Goal: Find specific page/section: Find specific page/section

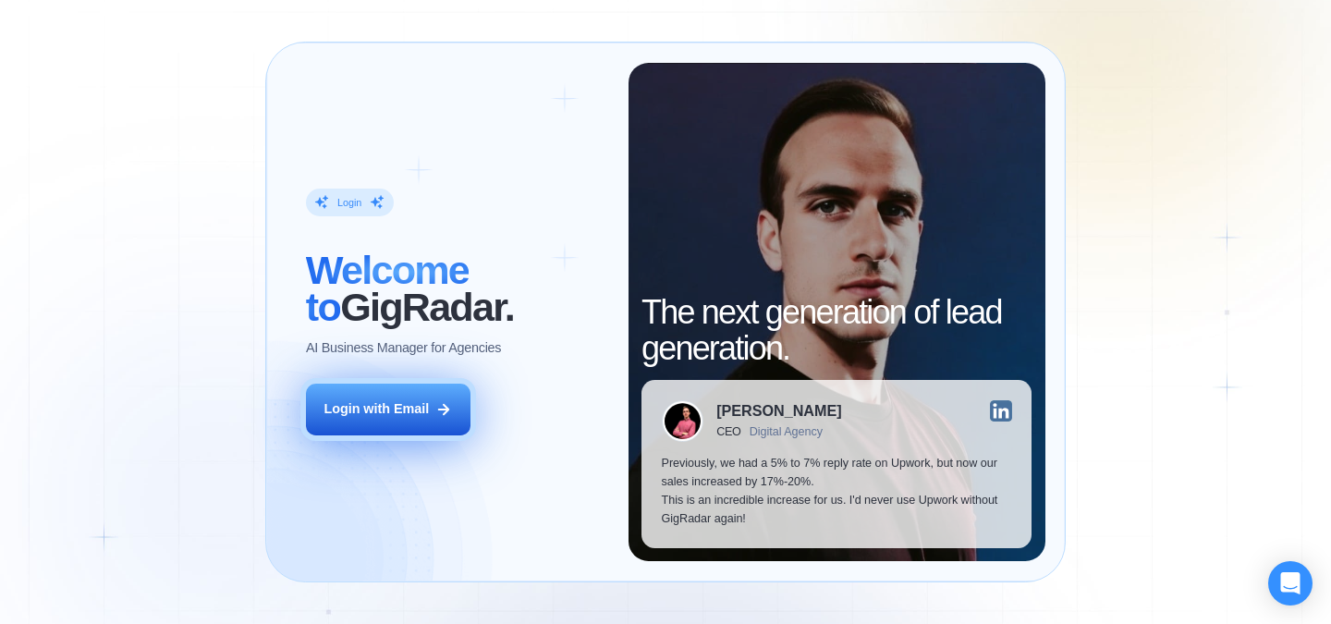
click at [395, 416] on div "Login with Email" at bounding box center [376, 409] width 105 height 18
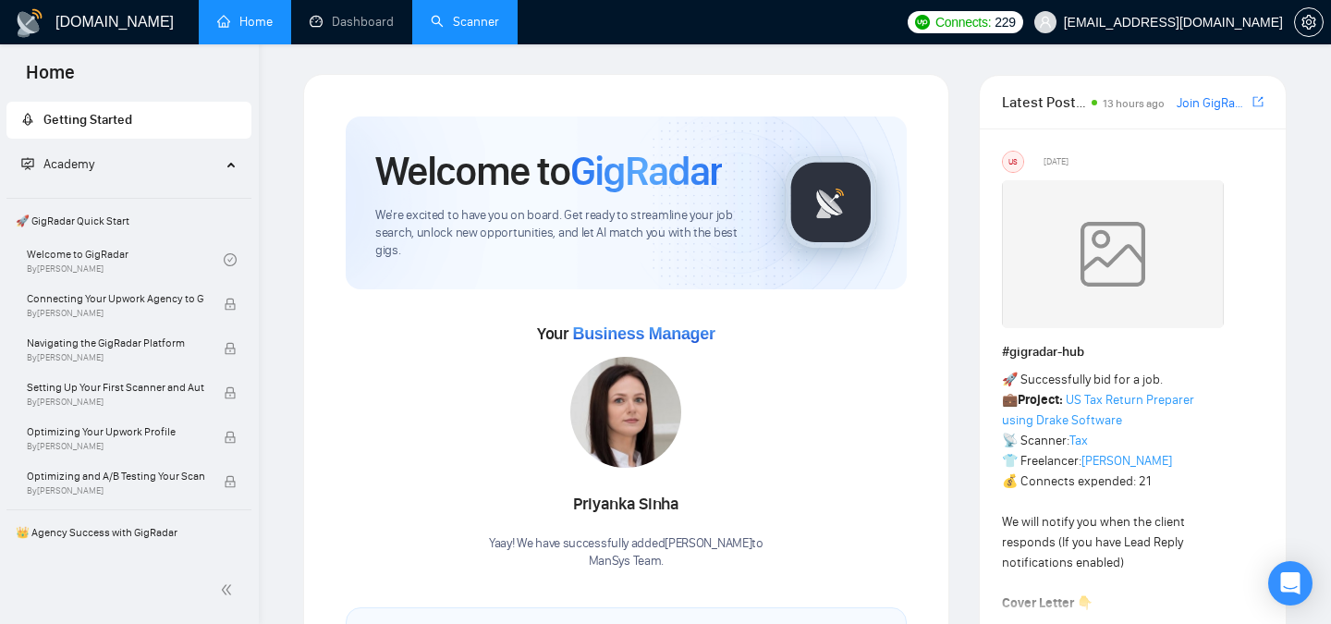
click at [479, 28] on link "Scanner" at bounding box center [465, 22] width 68 height 16
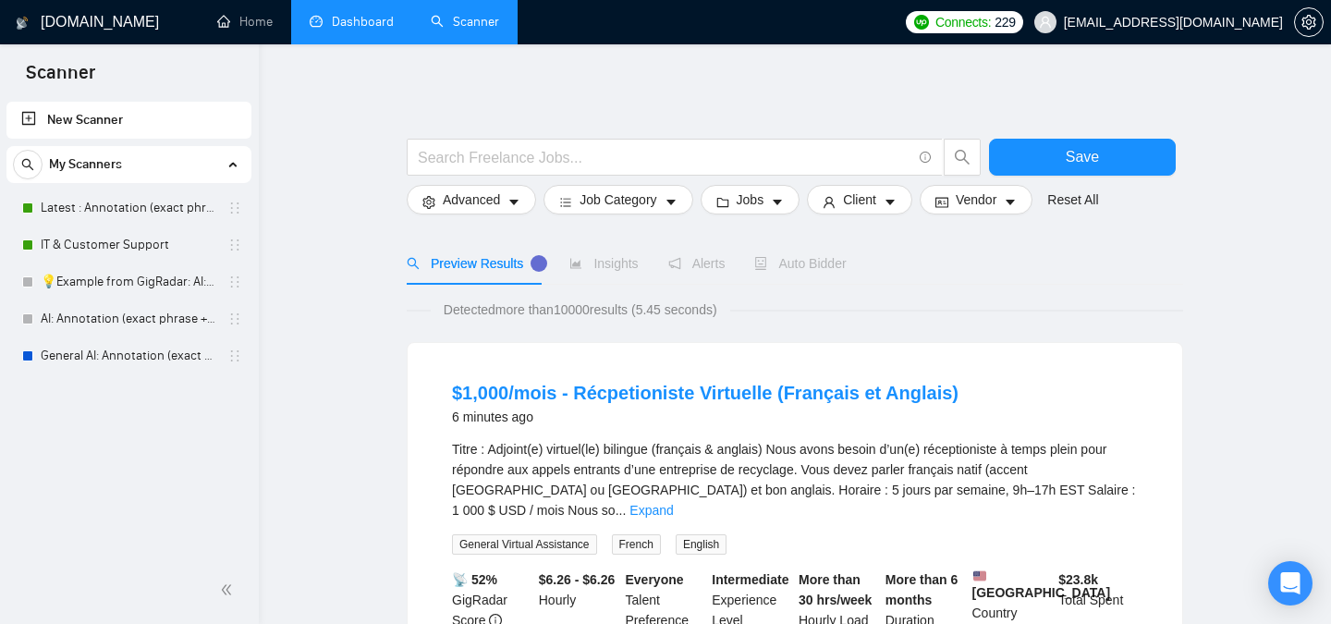
click at [342, 27] on link "Dashboard" at bounding box center [352, 22] width 84 height 16
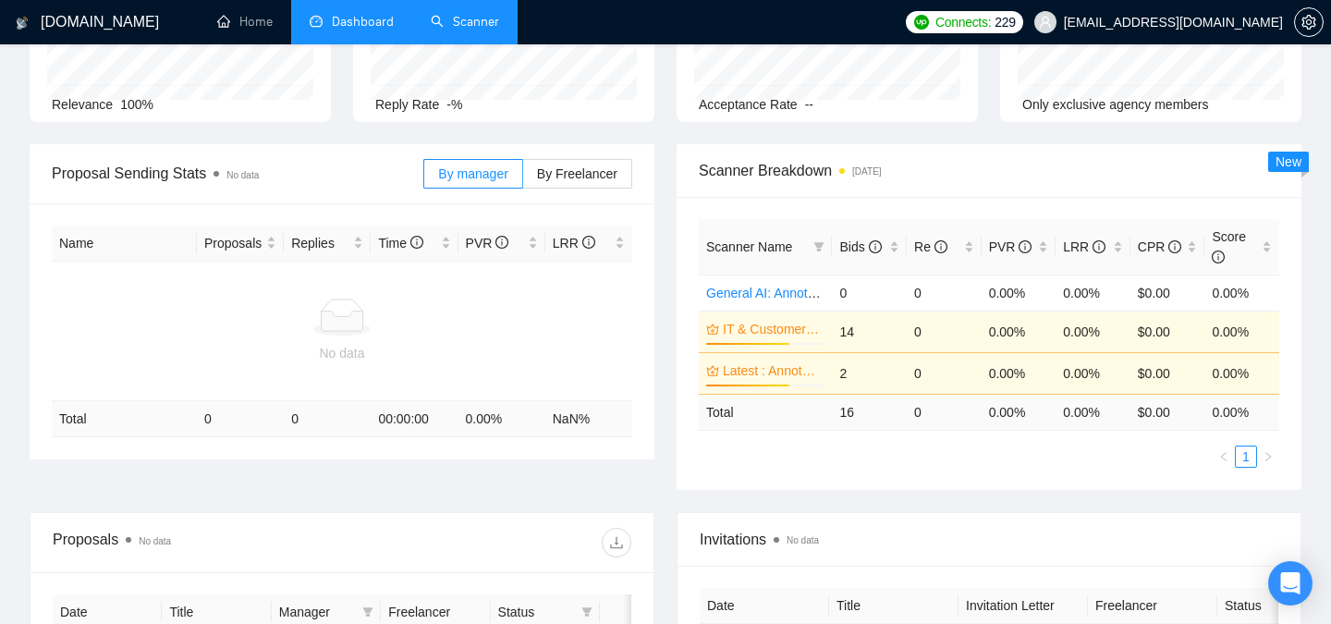
scroll to position [185, 0]
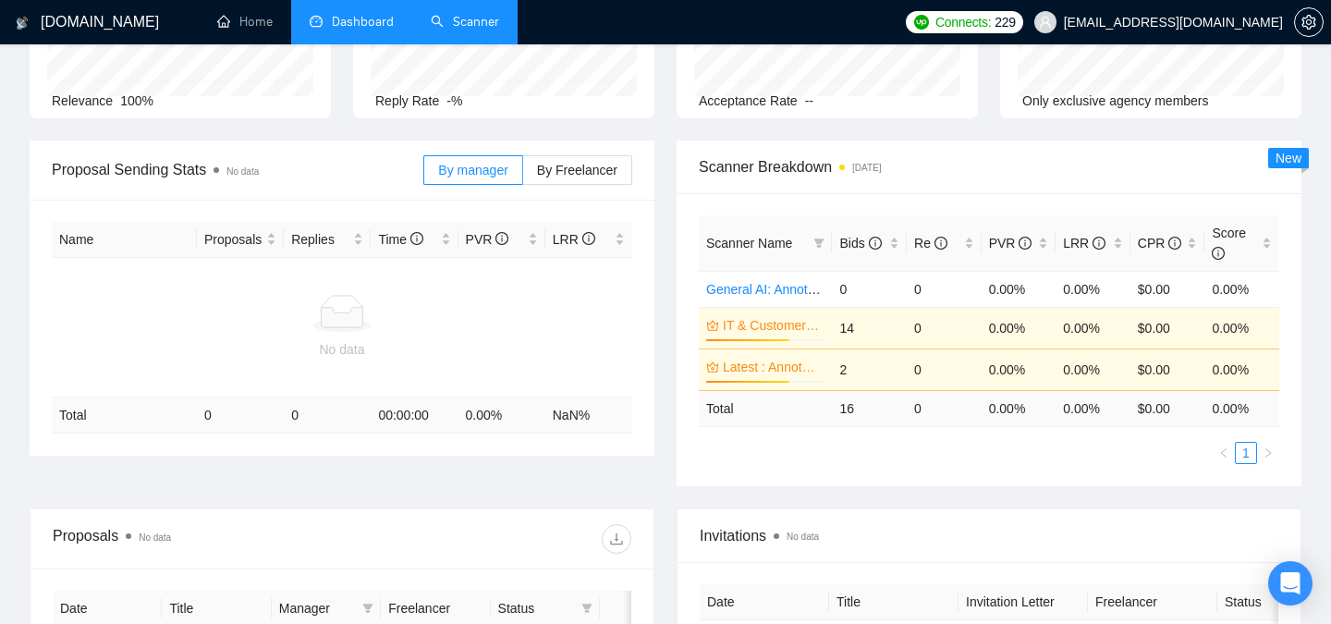
click at [719, 168] on span "Scanner Breakdown 14 days ago" at bounding box center [989, 166] width 580 height 23
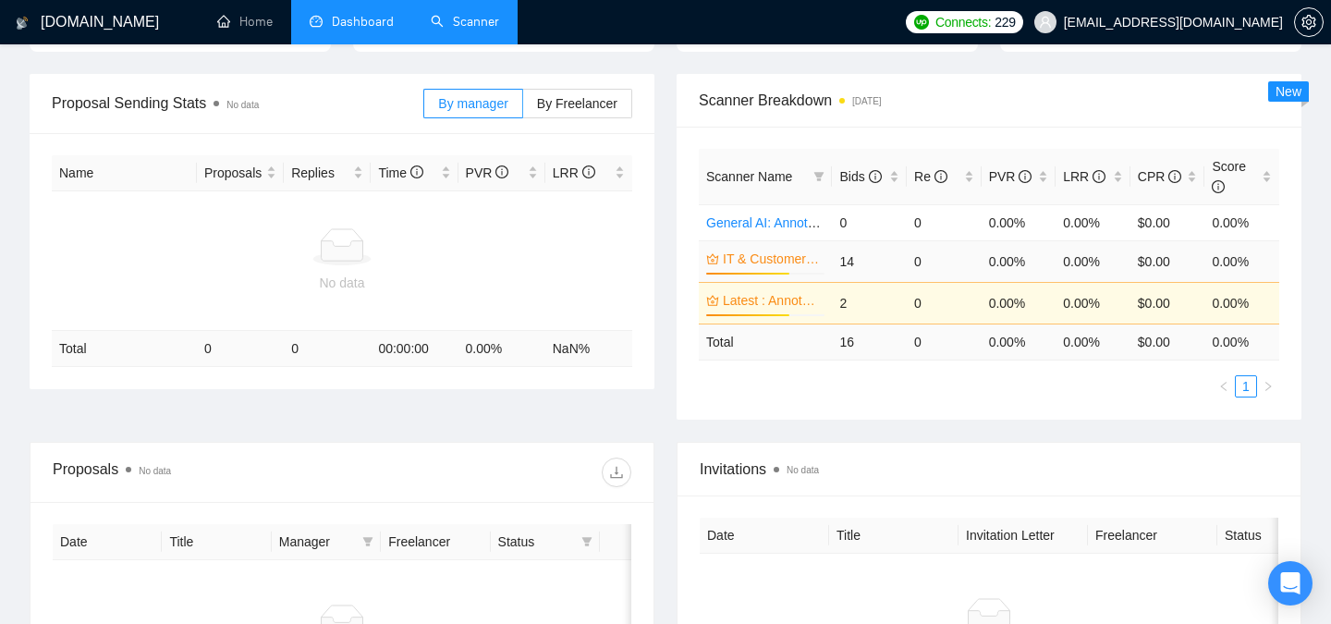
scroll to position [248, 0]
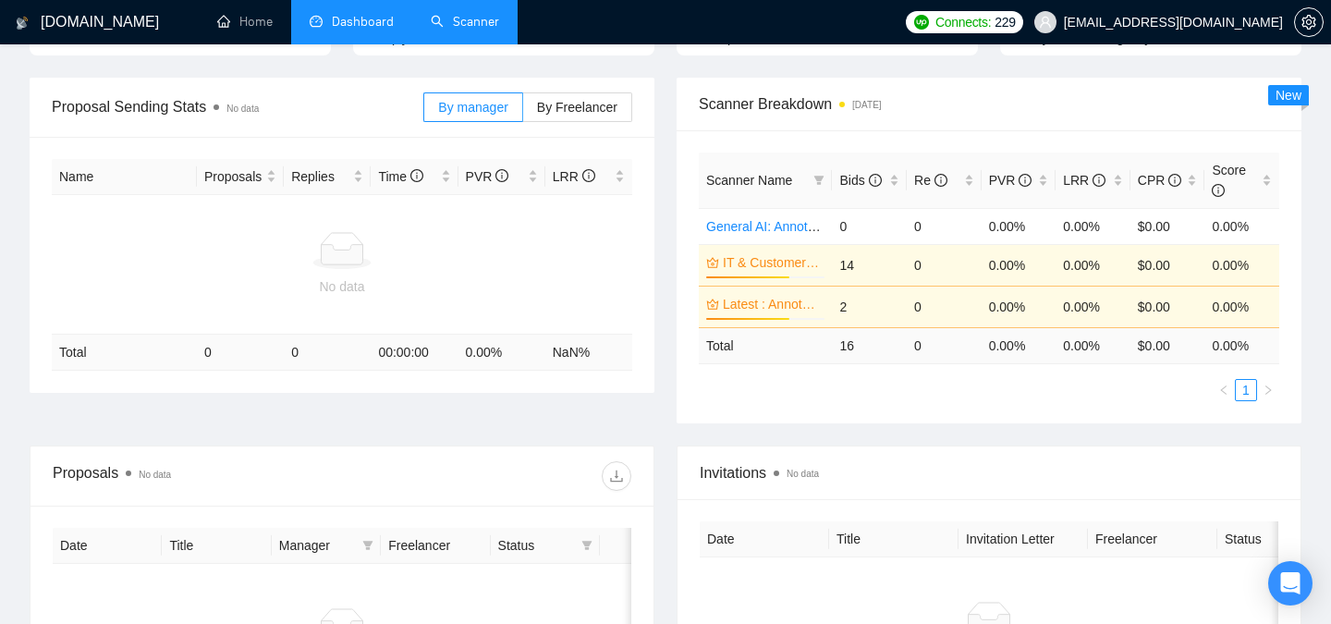
click at [849, 265] on td "14" at bounding box center [869, 265] width 75 height 42
